Goal: Task Accomplishment & Management: Use online tool/utility

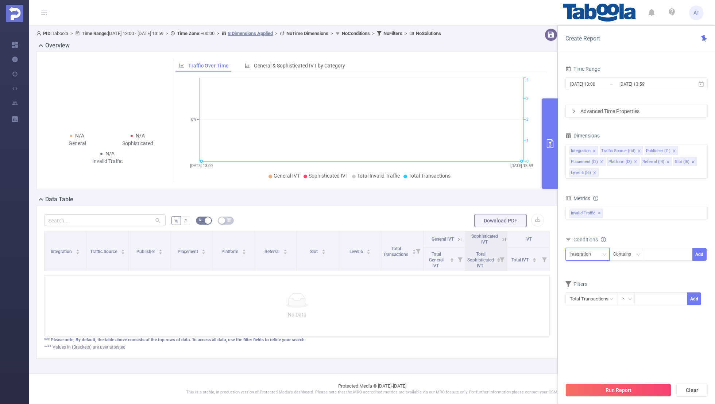
click at [595, 252] on div "Integration" at bounding box center [582, 254] width 27 height 12
click at [585, 291] on li "Publisher (l1)" at bounding box center [590, 292] width 50 height 12
click at [593, 150] on icon "icon: close" at bounding box center [594, 151] width 3 height 3
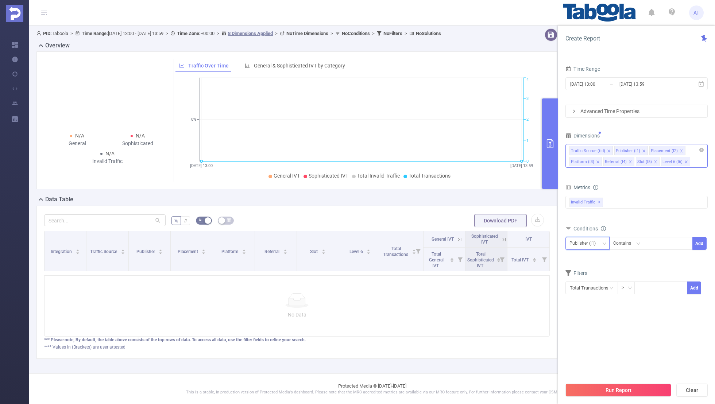
click at [607, 149] on icon "icon: close" at bounding box center [609, 151] width 4 height 4
click at [635, 149] on icon "icon: close" at bounding box center [637, 151] width 4 height 4
click at [631, 149] on icon "icon: close" at bounding box center [633, 151] width 4 height 4
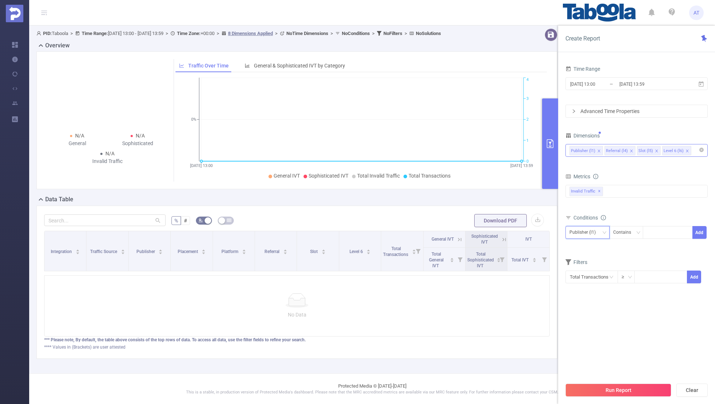
click at [630, 149] on icon "icon: close" at bounding box center [632, 151] width 4 height 4
click at [622, 149] on icon "icon: close" at bounding box center [624, 151] width 4 height 4
click at [634, 132] on div "Dimensions" at bounding box center [636, 137] width 142 height 12
click at [657, 229] on div at bounding box center [668, 233] width 42 height 12
paste input "witmedianew-branddicts"
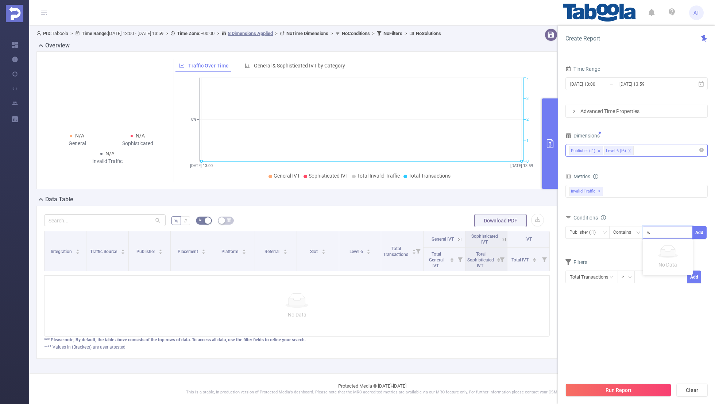
scroll to position [0, 6]
type input "witmedianew-branddicts"
click at [704, 232] on button "Add" at bounding box center [699, 232] width 14 height 13
click at [663, 248] on div "Level 6 (l6) Contains witmedianew-branddicts Add Publisher (l1) Contains 'witme…" at bounding box center [636, 246] width 142 height 40
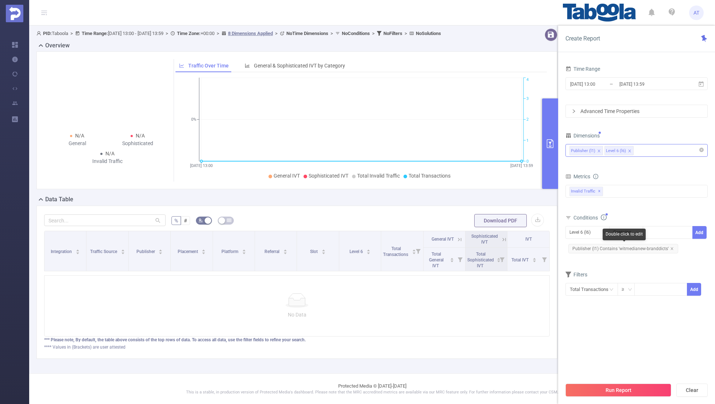
click at [654, 264] on form "Dimensions Publisher (l1) Level 6 (l6) Metrics bp_total brand-safety brand_is_s…" at bounding box center [636, 218] width 142 height 175
click at [617, 81] on input "[DATE] 13:00" at bounding box center [598, 84] width 59 height 10
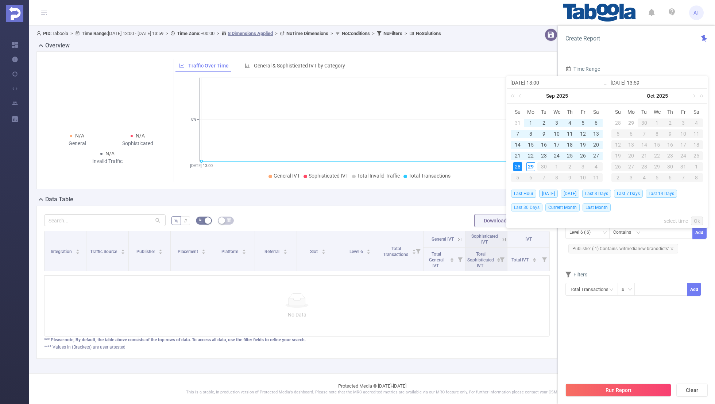
click at [529, 205] on span "Last 30 Days" at bounding box center [526, 208] width 31 height 8
type input "[DATE] 00:00"
type input "[DATE] 23:59"
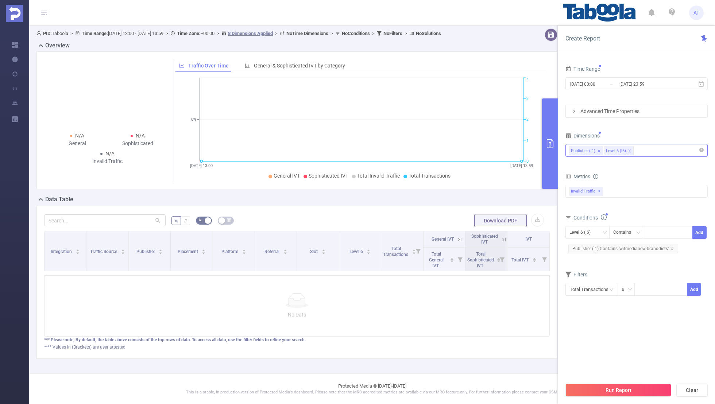
click at [604, 349] on section "Time Range [DATE] 00:00 _ [DATE] 23:59 Advanced Time Properties Dimensions Publ…" at bounding box center [636, 221] width 142 height 315
click at [611, 392] on button "Run Report" at bounding box center [618, 390] width 106 height 13
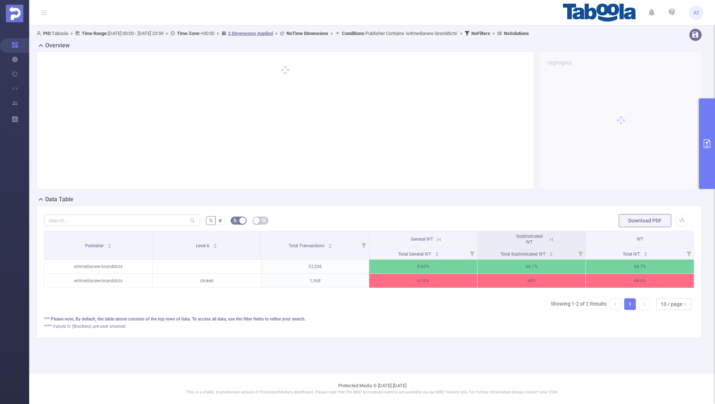
click at [554, 239] on icon at bounding box center [551, 239] width 7 height 7
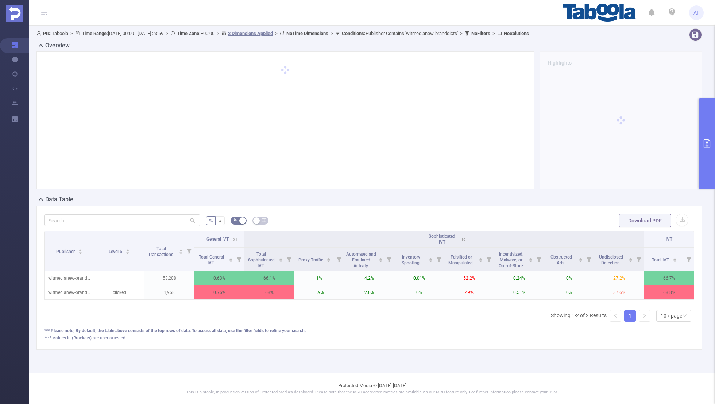
click at [232, 240] on icon at bounding box center [235, 239] width 7 height 7
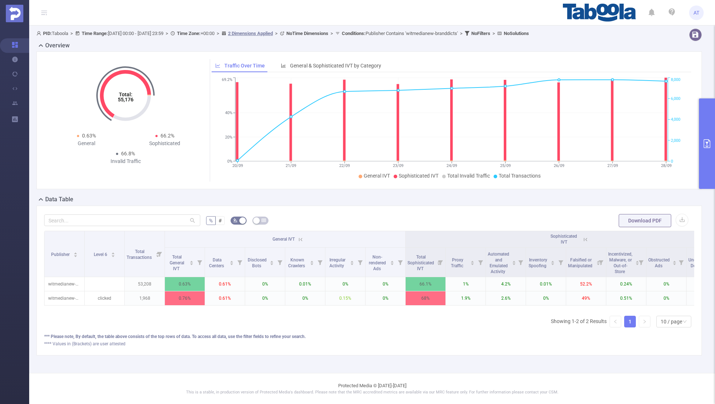
click at [708, 133] on button "primary" at bounding box center [707, 143] width 16 height 90
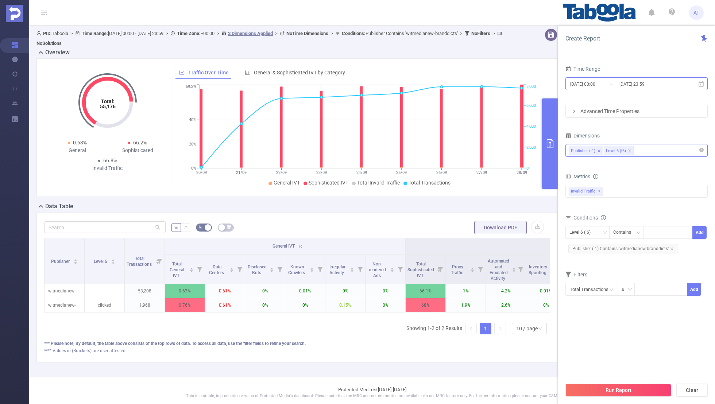
click at [629, 86] on input "[DATE] 23:59" at bounding box center [648, 84] width 59 height 10
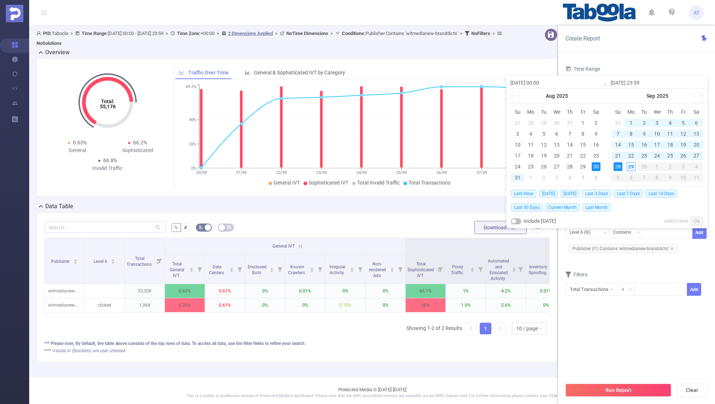
click at [649, 57] on div "Time Range [DATE] 00:00 _ [DATE] 23:59 Advanced Time Properties Dimensions Publ…" at bounding box center [636, 237] width 157 height 360
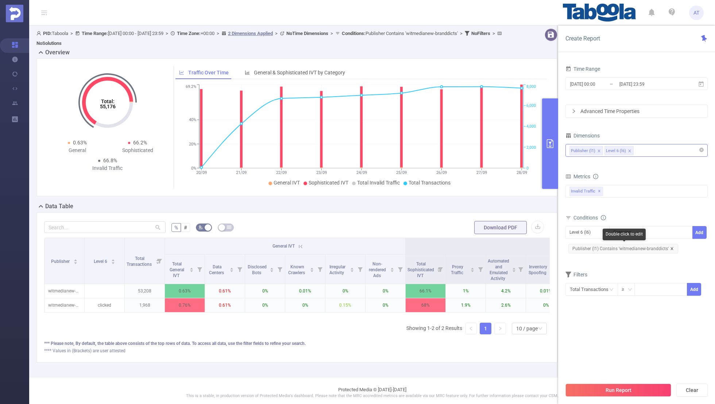
click at [672, 247] on icon "icon: close" at bounding box center [672, 249] width 4 height 4
click at [591, 231] on div "Level 6 (l6)" at bounding box center [582, 233] width 26 height 12
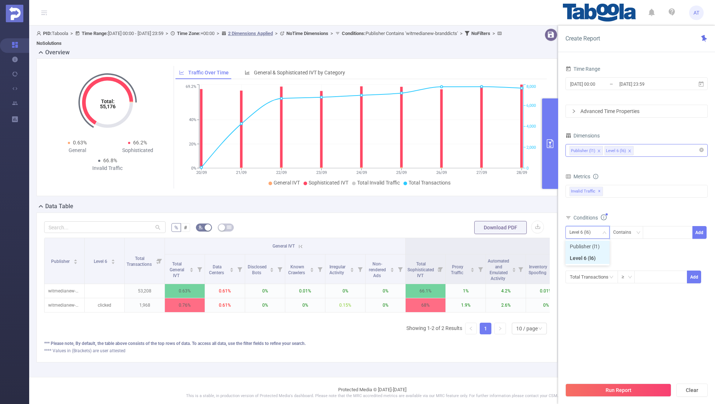
click at [589, 241] on li "Publisher (l1)" at bounding box center [587, 247] width 44 height 12
click at [652, 236] on div at bounding box center [668, 233] width 42 height 12
paste input "keren-idletimez"
type input "keren-idletimez"
click at [694, 230] on button "Add" at bounding box center [699, 232] width 14 height 13
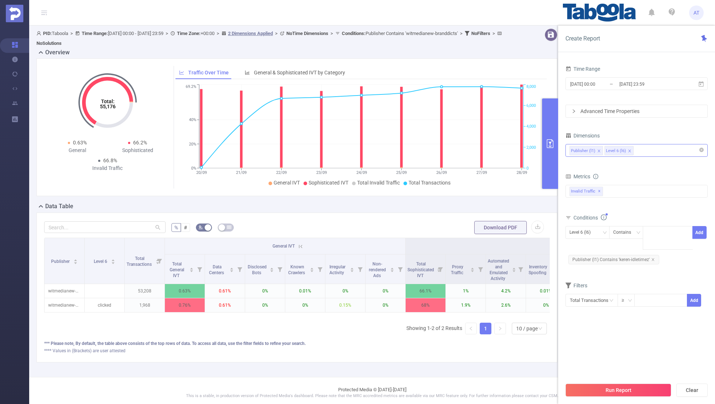
click at [646, 264] on form "Dimensions Publisher (l1) Level 6 (l6) Metrics bp_total brand-safety brand_is_s…" at bounding box center [636, 224] width 142 height 186
click at [620, 84] on input "[DATE] 23:59" at bounding box center [648, 84] width 59 height 10
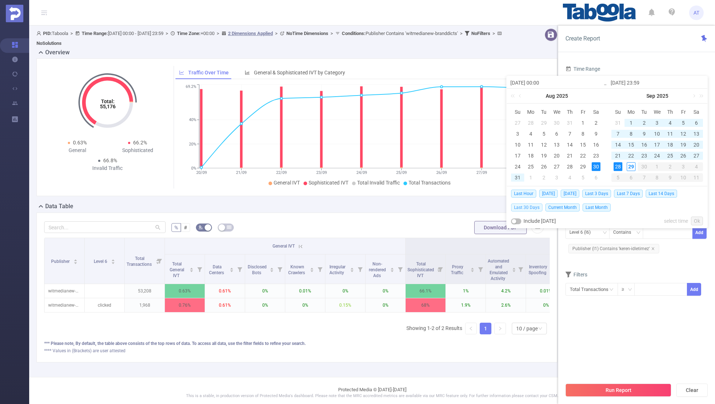
click at [535, 207] on span "Last 30 Days" at bounding box center [526, 208] width 31 height 8
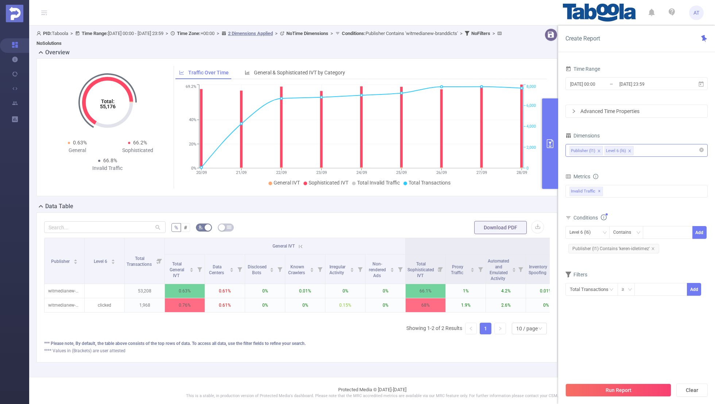
click at [607, 338] on section "Time Range [DATE] 00:00 _ [DATE] 23:59 Advanced Time Properties Dimensions Publ…" at bounding box center [636, 221] width 142 height 315
click at [612, 396] on button "Run Report" at bounding box center [618, 390] width 106 height 13
